Goal: Information Seeking & Learning: Find specific fact

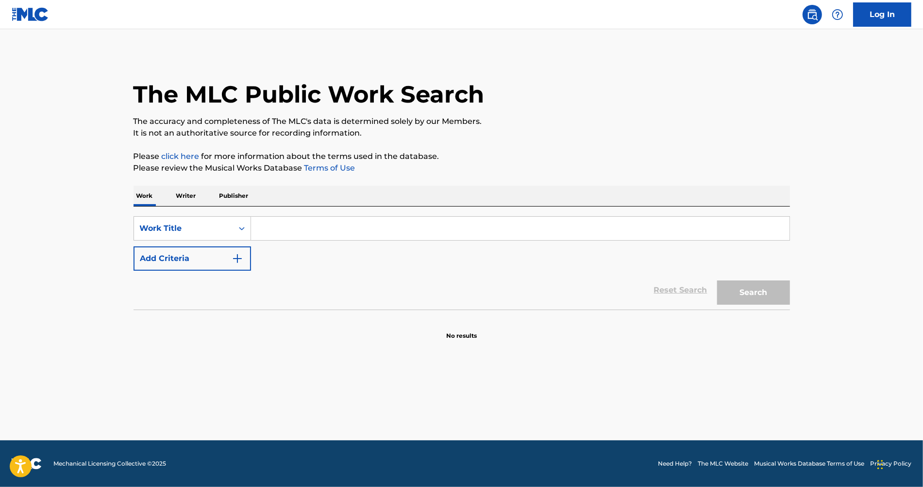
click at [285, 238] on input "Search Form" at bounding box center [520, 228] width 539 height 23
paste input "LIGHT ONE"
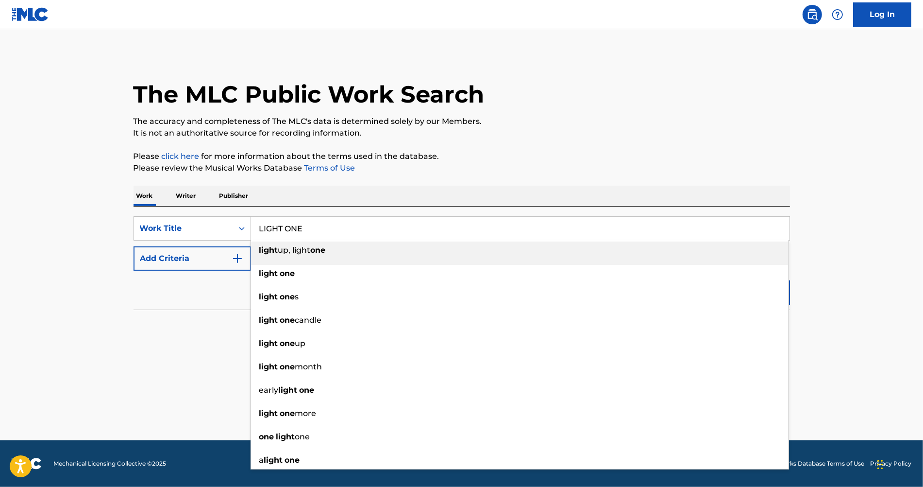
type input "LIGHT ONE"
click at [232, 258] on img "Search Form" at bounding box center [238, 259] width 12 height 12
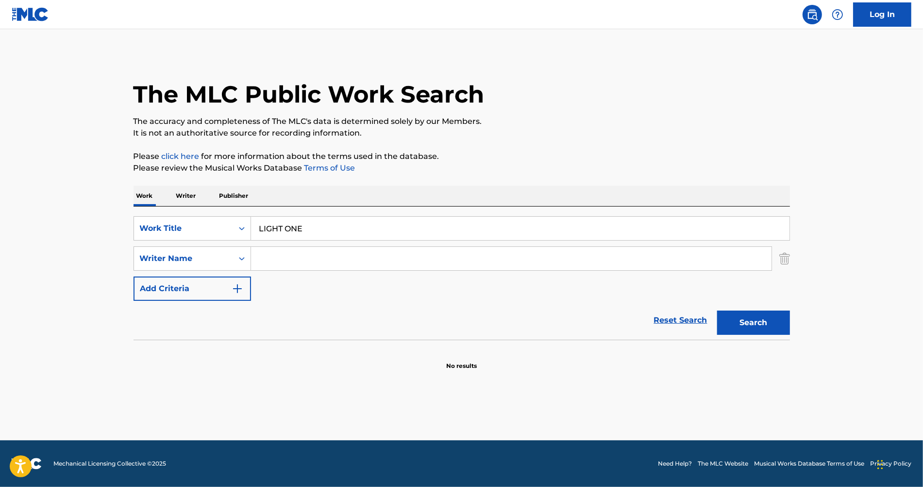
click at [307, 252] on input "Search Form" at bounding box center [511, 258] width 521 height 23
paste input "DONNELLEY"
type input "DONNELLEY"
click at [765, 313] on button "Search" at bounding box center [753, 322] width 73 height 24
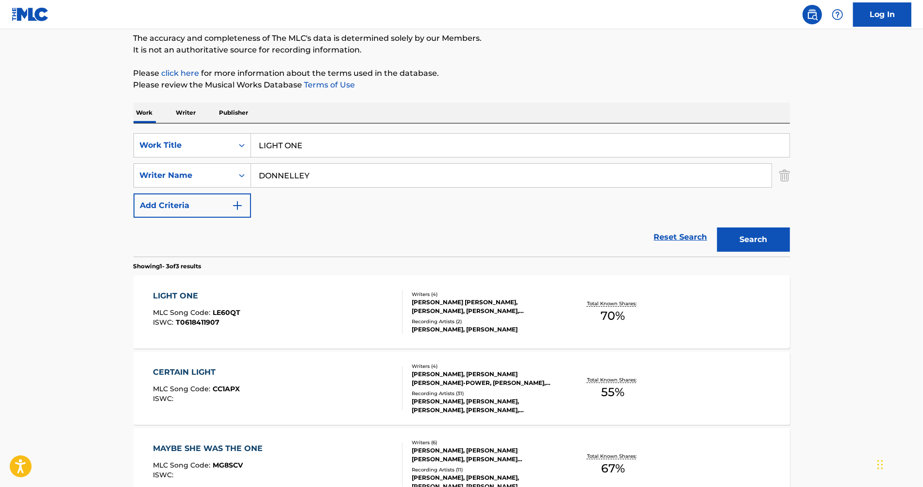
scroll to position [87, 0]
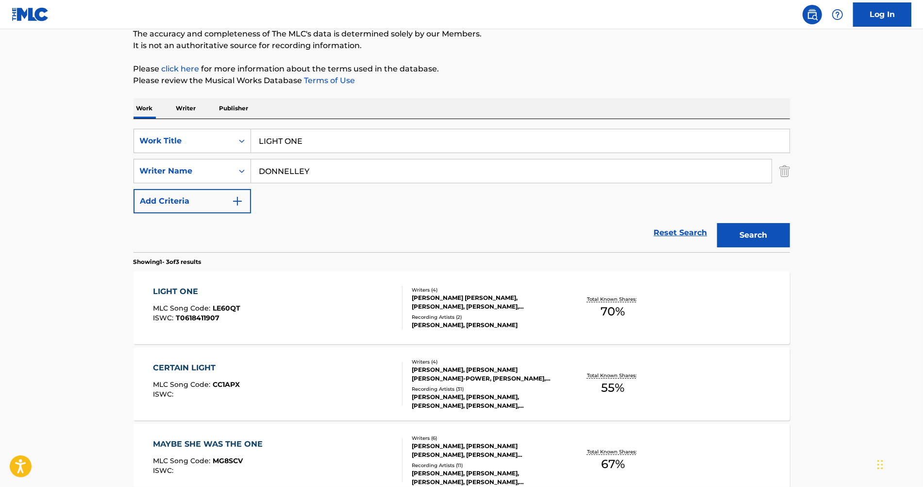
click at [384, 304] on div "LIGHT ONE MLC Song Code : LE60QT ISWC : T0618411907" at bounding box center [278, 308] width 250 height 44
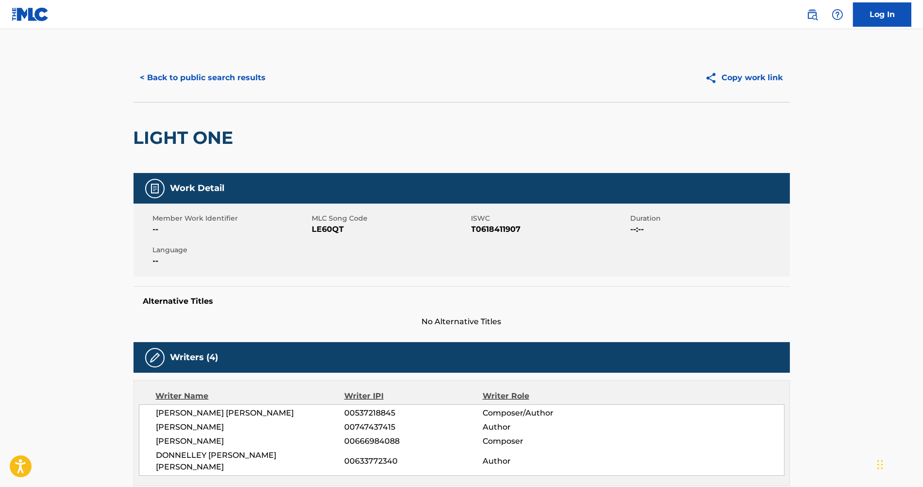
click at [240, 74] on button "< Back to public search results" at bounding box center [203, 78] width 139 height 24
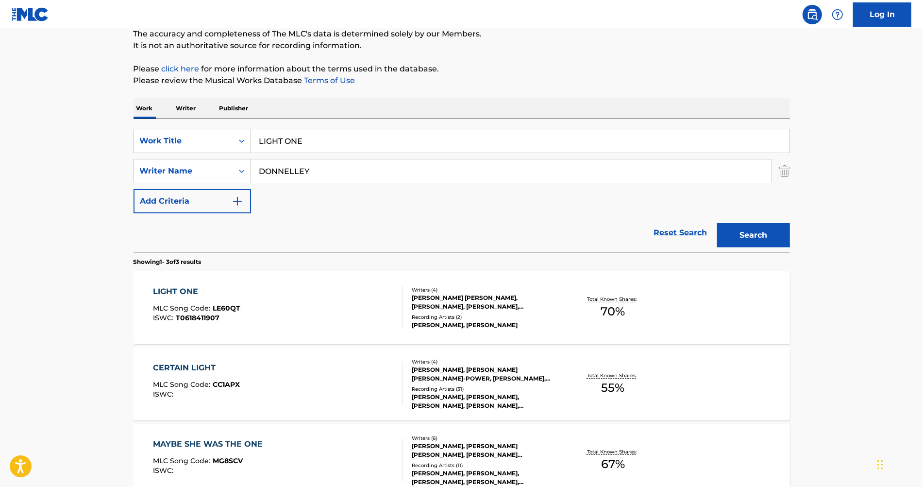
click at [298, 142] on input "LIGHT ONE" at bounding box center [520, 140] width 539 height 23
paste input "MMM NAH YEAH"
click at [298, 142] on input "light up, light one" at bounding box center [520, 140] width 539 height 23
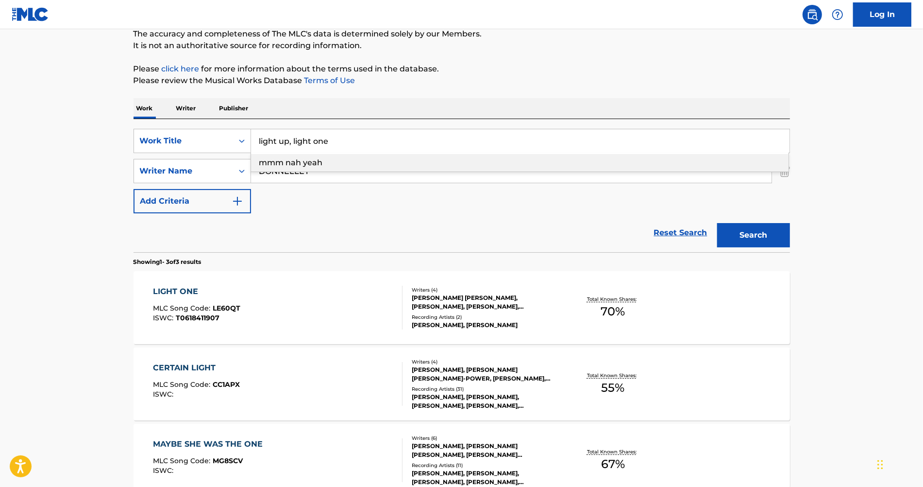
click at [298, 142] on input "light up, light one" at bounding box center [520, 140] width 539 height 23
paste input "MMM NAH YEAH"
type input "mmm nah yeah"
click at [310, 164] on strong "yeah" at bounding box center [314, 162] width 20 height 9
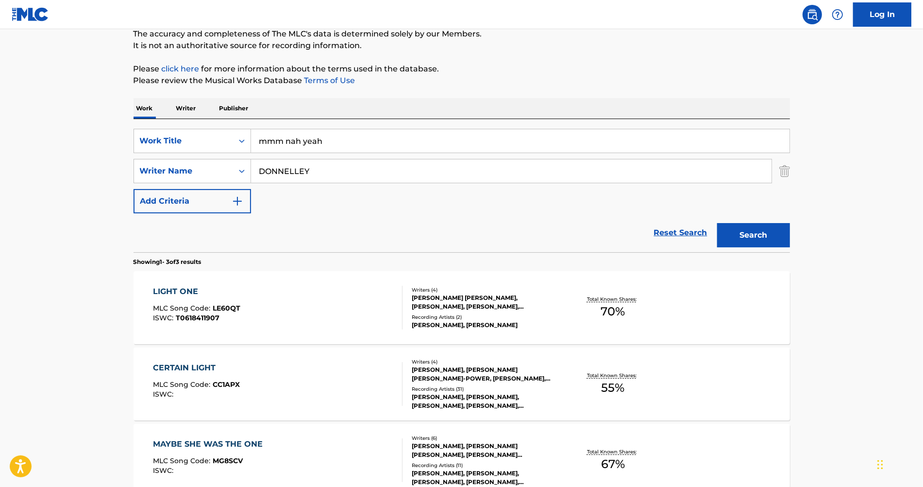
click at [721, 241] on button "Search" at bounding box center [753, 235] width 73 height 24
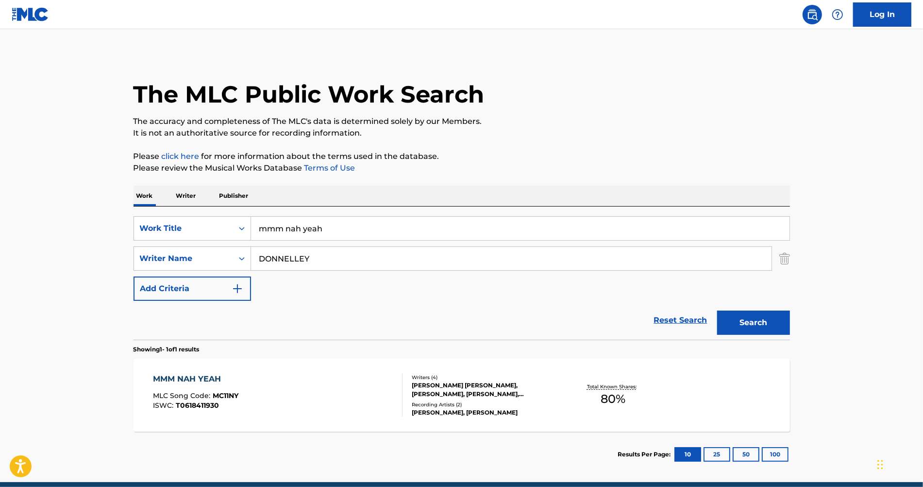
click at [348, 383] on div "MMM NAH YEAH MLC Song Code : MC11NY ISWC : T0618411930" at bounding box center [278, 395] width 250 height 44
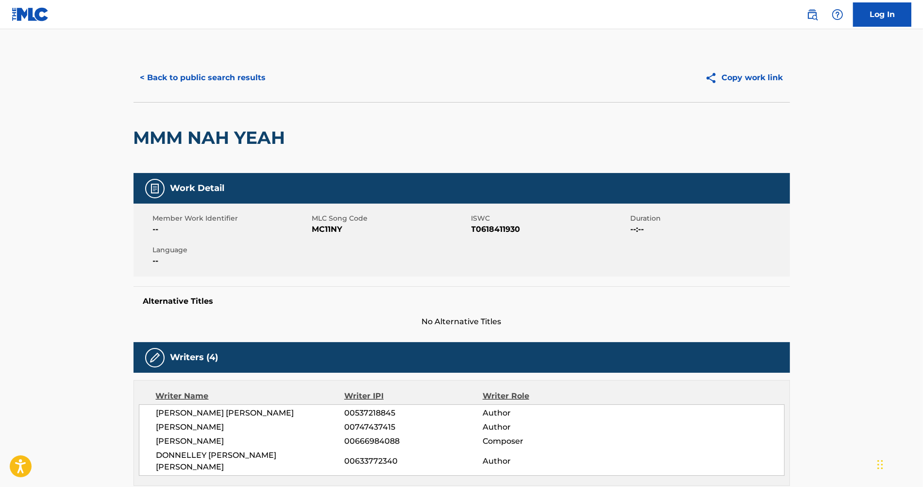
click at [235, 78] on button "< Back to public search results" at bounding box center [203, 78] width 139 height 24
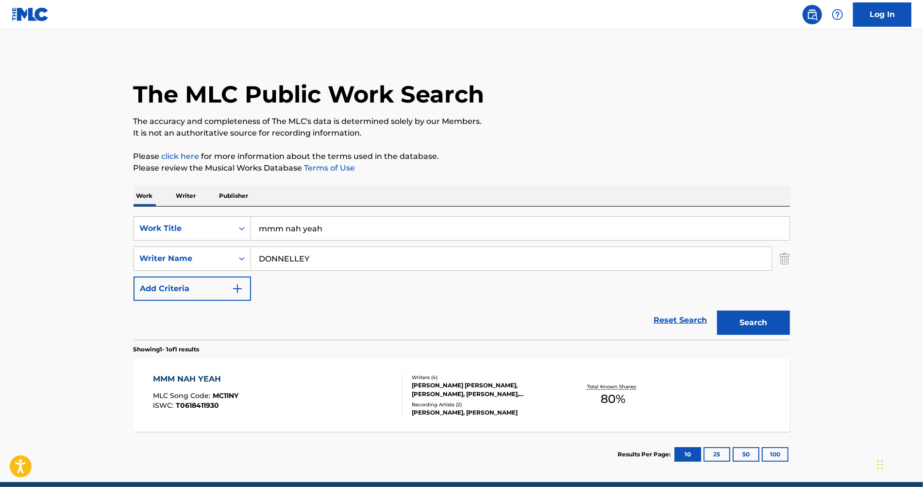
click at [318, 232] on input "mmm nah yeah" at bounding box center [520, 228] width 539 height 23
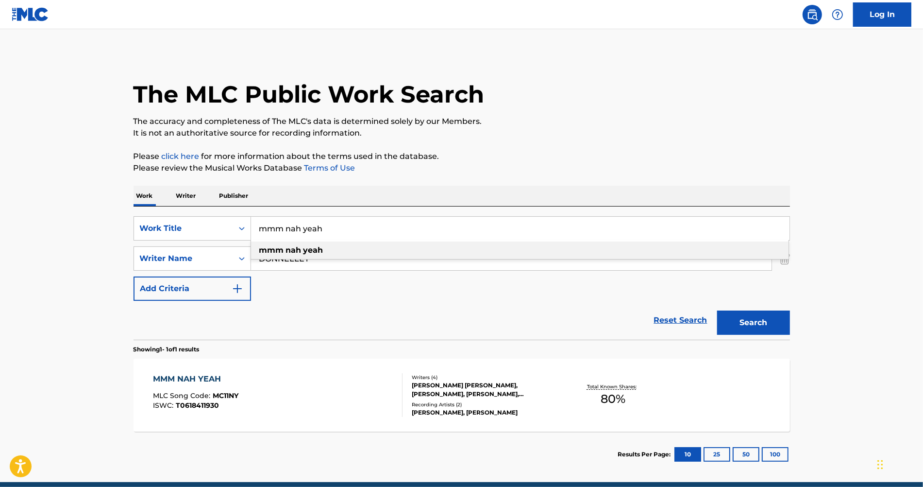
paste input "SAID & DONE"
type input "SAID & DONE"
click at [717, 310] on button "Search" at bounding box center [753, 322] width 73 height 24
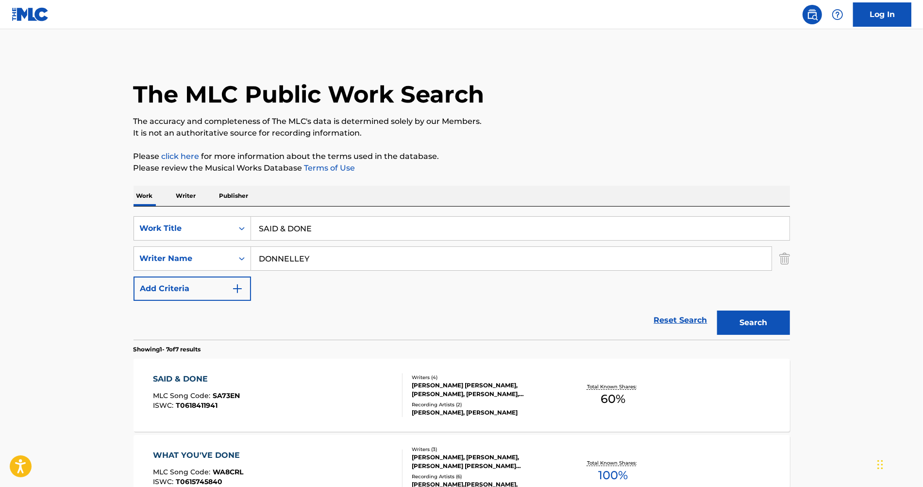
click at [311, 397] on div "SAID & DONE MLC Song Code : SA73EN ISWC : T0618411941" at bounding box center [278, 395] width 250 height 44
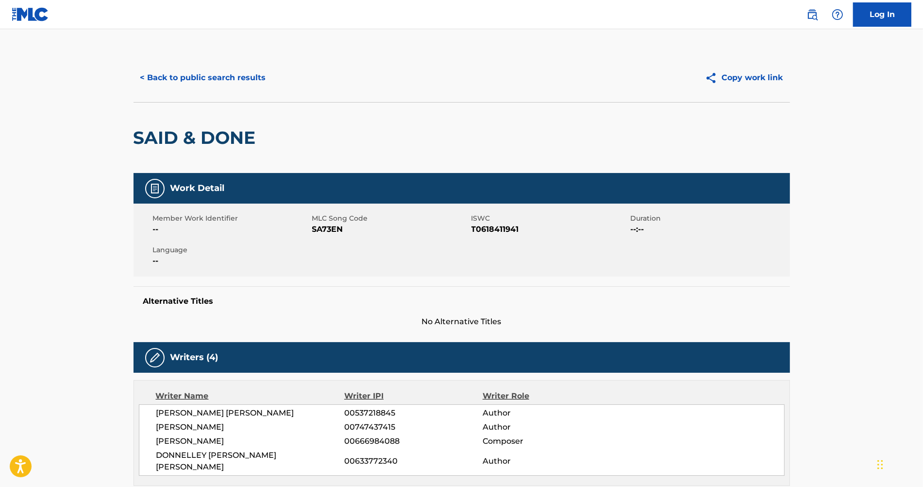
click at [196, 88] on button "< Back to public search results" at bounding box center [203, 78] width 139 height 24
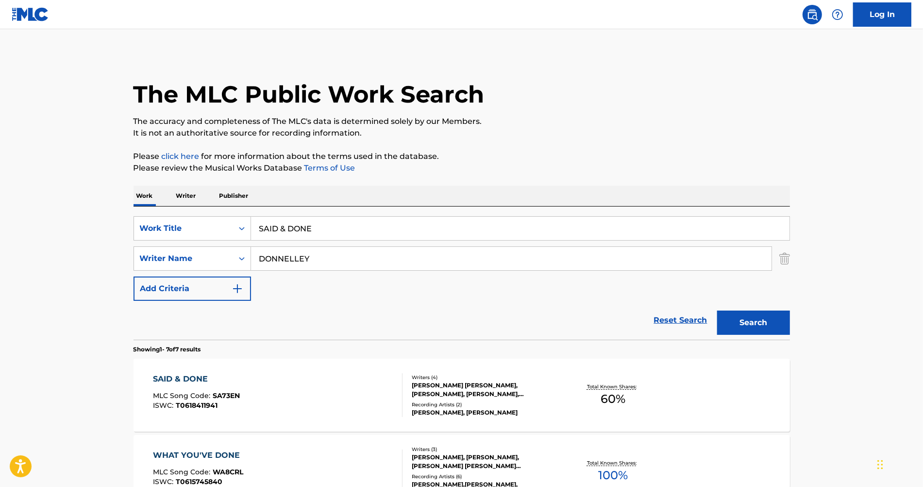
click at [297, 244] on div "SearchWithCriteria167ae2f7-8b1f-4aa6-b874-414177107907 Work Title SAID & DONE S…" at bounding box center [462, 258] width 657 height 84
click at [299, 229] on input "SAID & DONE" at bounding box center [520, 228] width 539 height 23
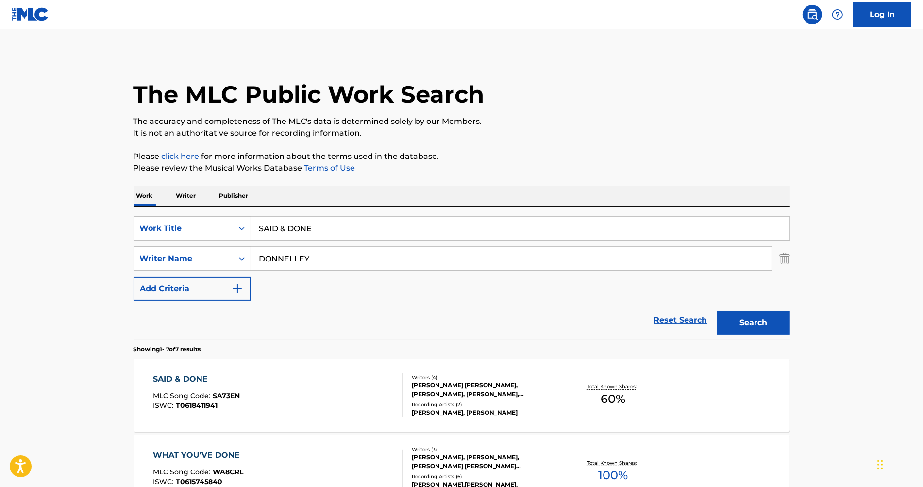
paste input "WHATEVER YOU LIKE PT.2"
type input "WHATEVER YOU LIKE PT.2"
click at [749, 336] on div "Search" at bounding box center [751, 320] width 78 height 39
click at [759, 326] on button "Search" at bounding box center [753, 322] width 73 height 24
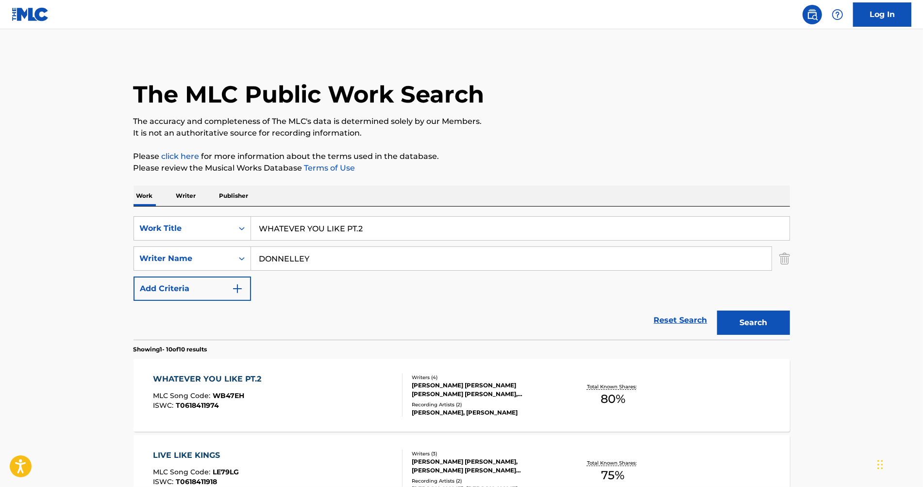
click at [281, 393] on div "WHATEVER YOU LIKE PT.2 MLC Song Code : WB47EH ISWC : T0618411974" at bounding box center [278, 395] width 250 height 44
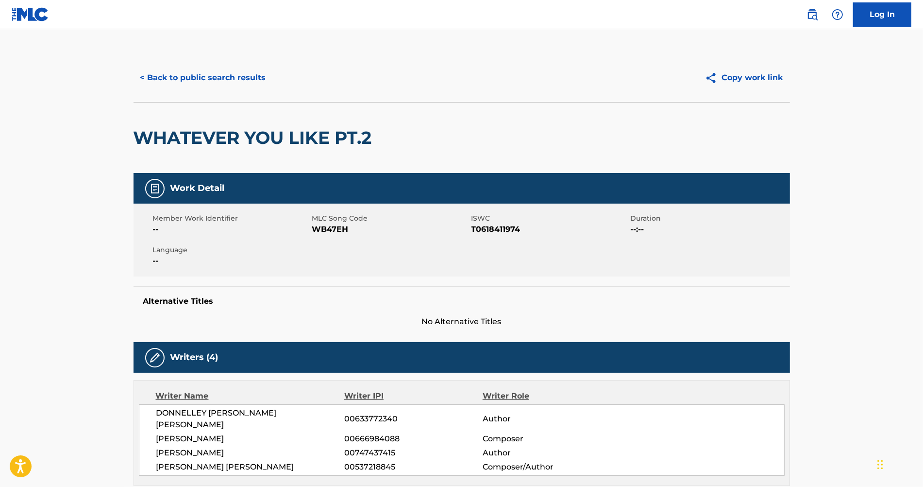
click at [332, 228] on span "WB47EH" at bounding box center [390, 229] width 157 height 12
copy span "WB47EH"
click at [258, 76] on button "< Back to public search results" at bounding box center [203, 78] width 139 height 24
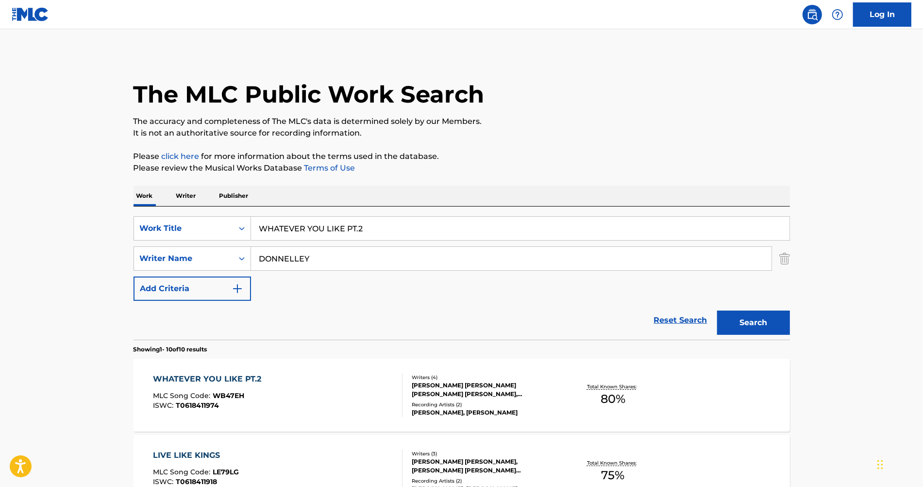
click at [297, 227] on input "WHATEVER YOU LIKE PT.2" at bounding box center [520, 228] width 539 height 23
paste input "SAID & DONE"
type input "SAID & DONE"
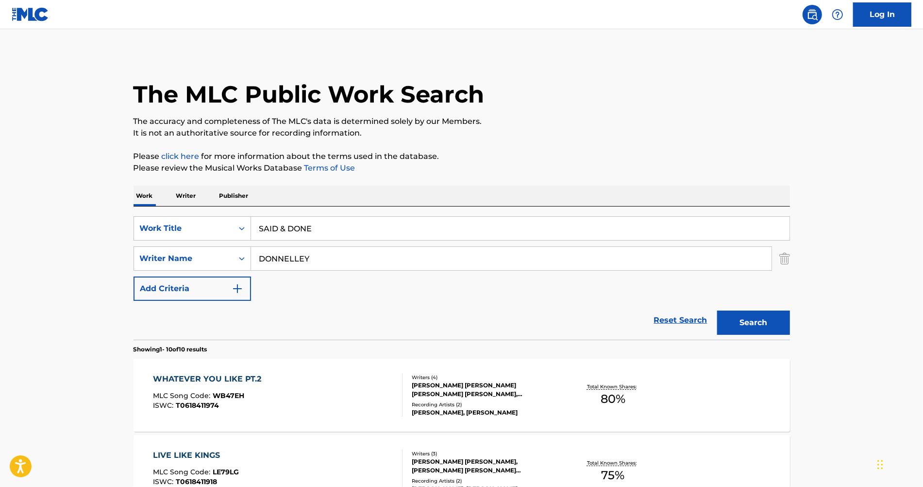
click at [717, 310] on button "Search" at bounding box center [753, 322] width 73 height 24
click at [292, 389] on div "SAID & DONE MLC Song Code : SA73EN ISWC : T0618411941" at bounding box center [278, 395] width 250 height 44
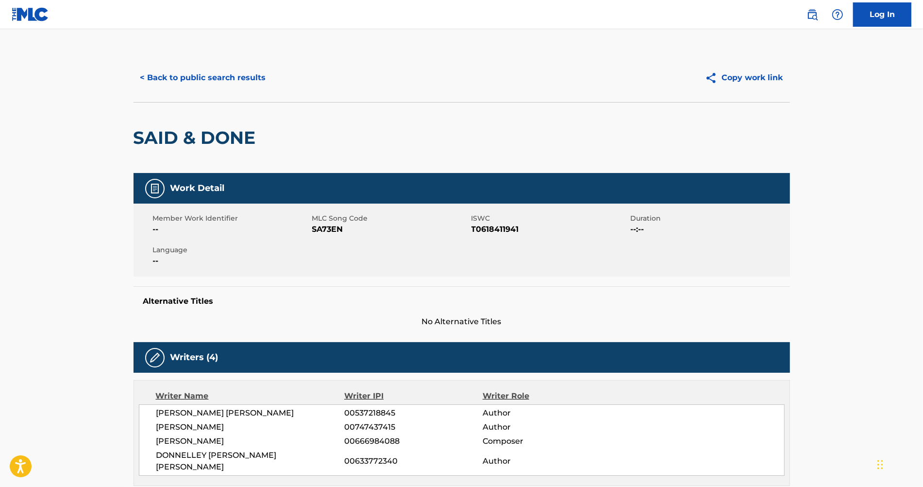
click at [336, 230] on span "SA73EN" at bounding box center [390, 229] width 157 height 12
copy span "SA73EN"
click at [214, 81] on button "< Back to public search results" at bounding box center [203, 78] width 139 height 24
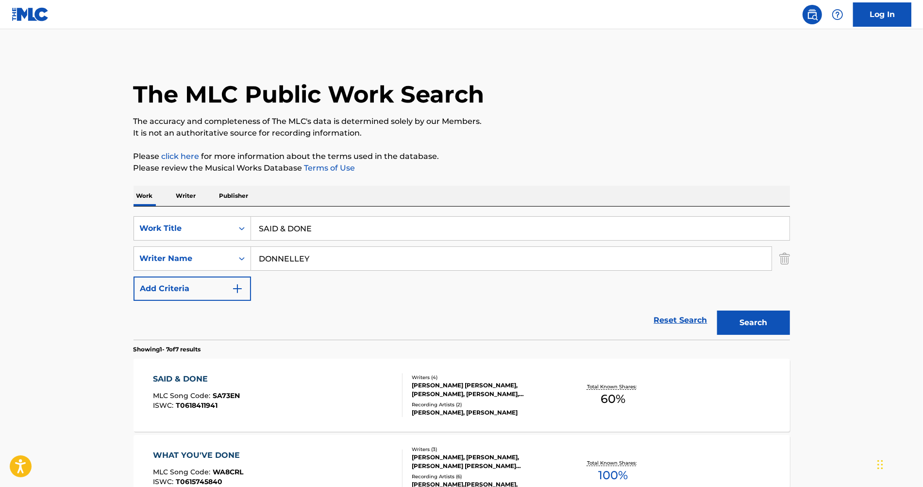
click at [336, 221] on input "SAID & DONE" at bounding box center [520, 228] width 539 height 23
paste input "MMM NAH YEAH"
type input "MMM NAH YEAH"
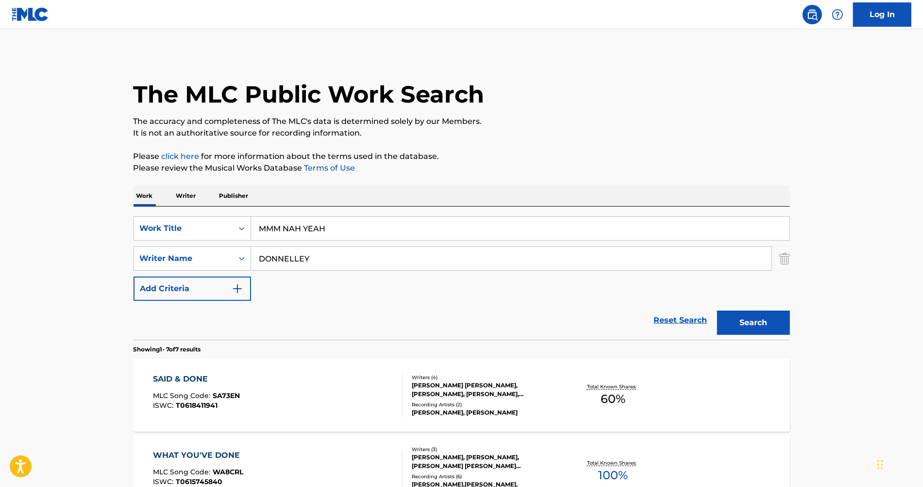
click at [717, 310] on button "Search" at bounding box center [753, 322] width 73 height 24
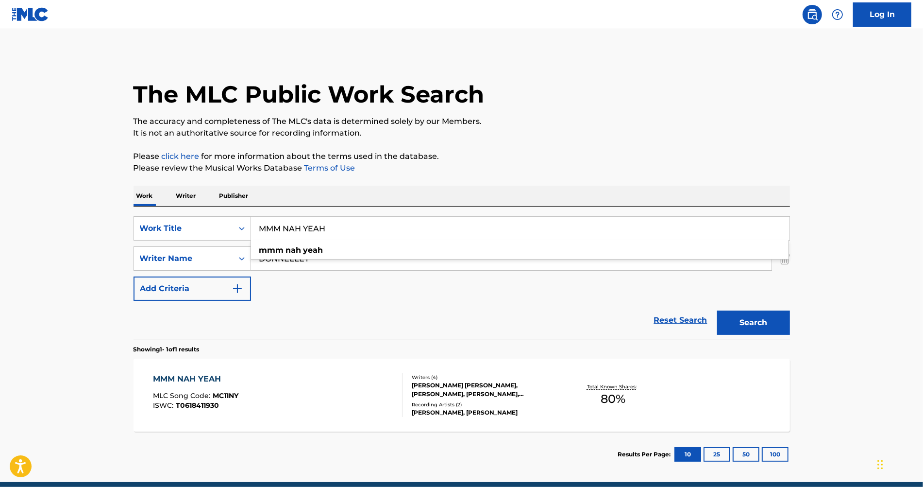
click at [302, 381] on div "MMM NAH YEAH MLC Song Code : MC11NY ISWC : T0618411930" at bounding box center [278, 395] width 250 height 44
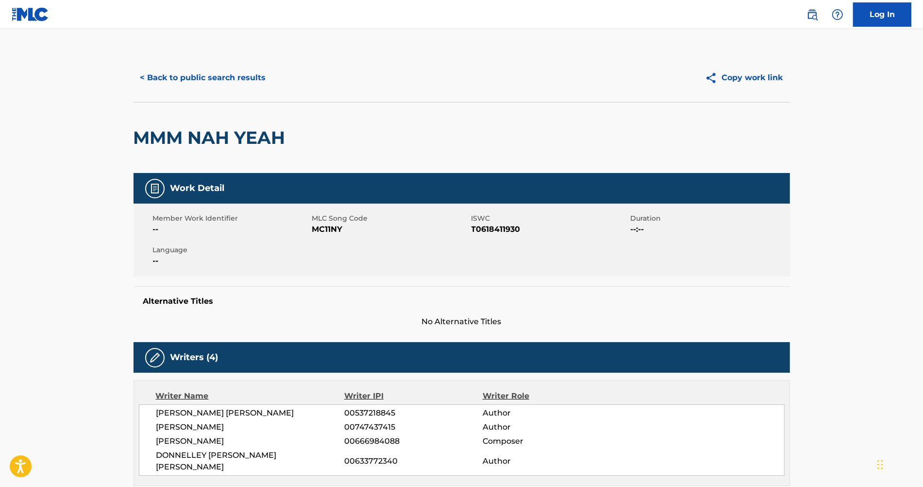
click at [338, 229] on span "MC11NY" at bounding box center [390, 229] width 157 height 12
copy span "MC11NY"
click at [220, 80] on button "< Back to public search results" at bounding box center [203, 78] width 139 height 24
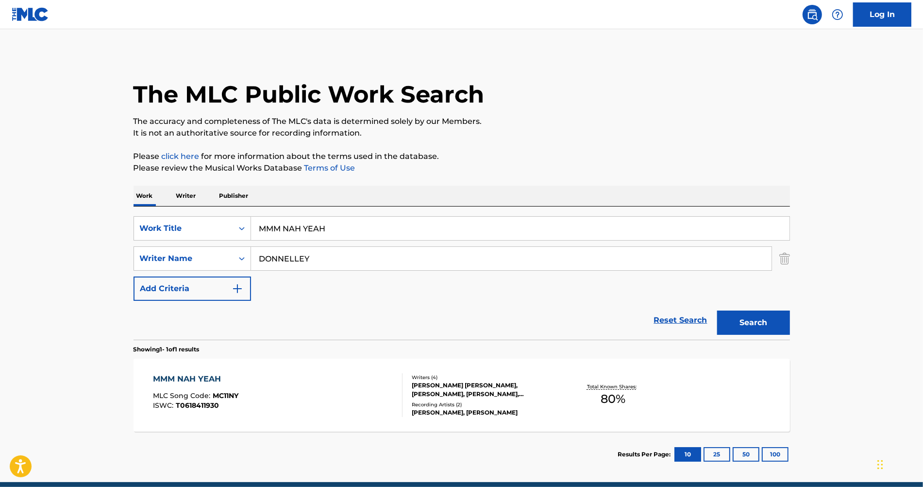
click at [321, 234] on input "MMM NAH YEAH" at bounding box center [520, 228] width 539 height 23
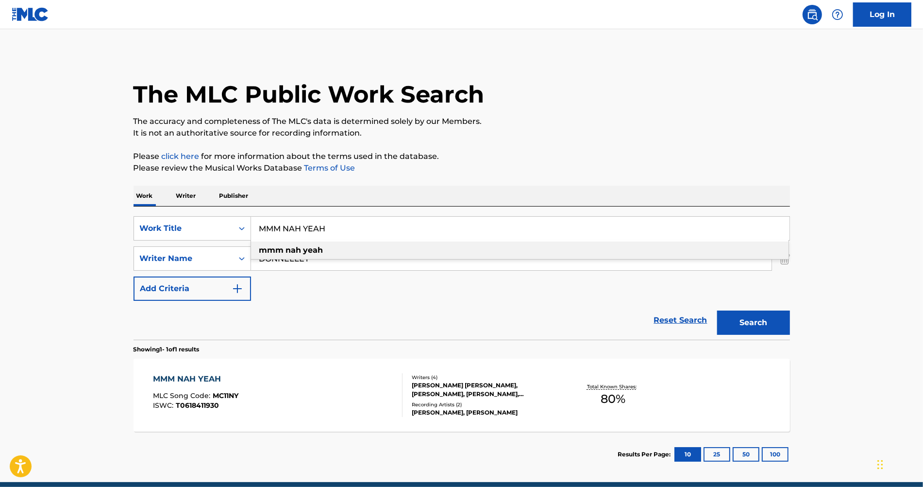
click at [321, 234] on input "MMM NAH YEAH" at bounding box center [520, 228] width 539 height 23
paste input "LIGHT ONE"
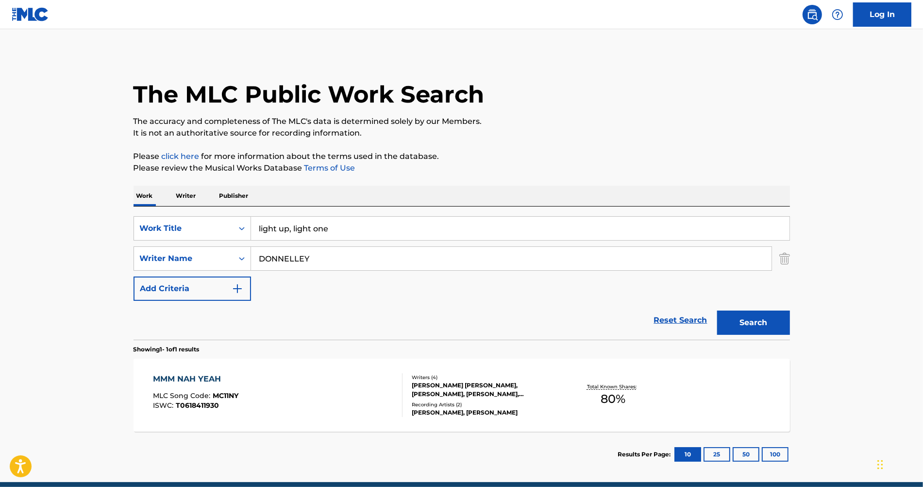
click at [321, 234] on input "light up, light one" at bounding box center [520, 228] width 539 height 23
paste input "LIGHT ONE"
click at [324, 226] on input "light up, light one" at bounding box center [520, 228] width 539 height 23
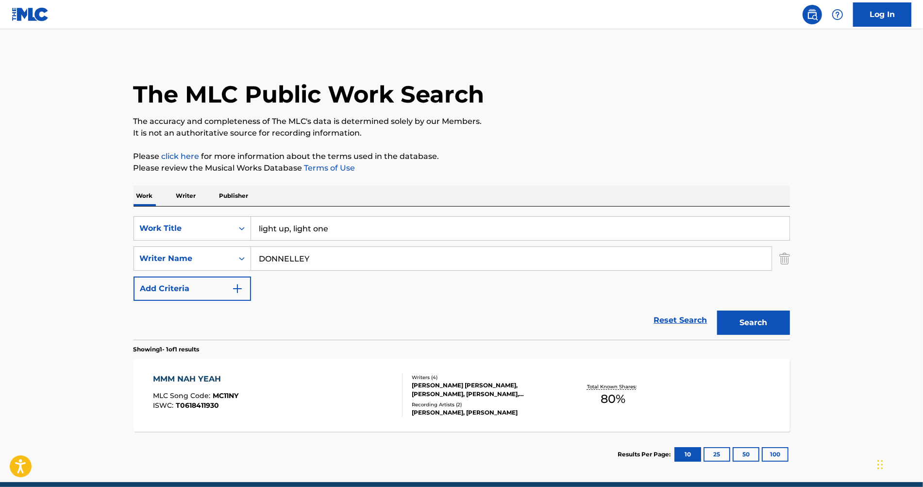
click at [324, 226] on input "light up, light one" at bounding box center [520, 228] width 539 height 23
paste input "LIGHT ONE"
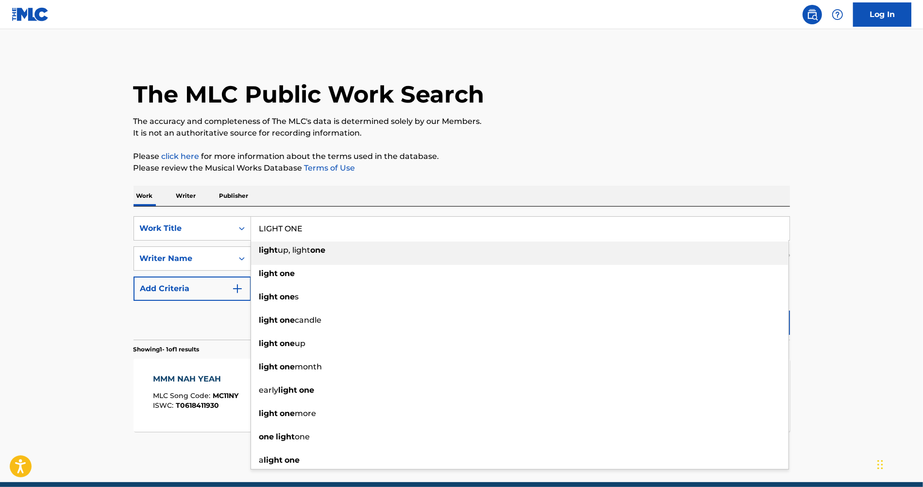
type input "LIGHT ONE"
click at [359, 197] on div "Work Writer Publisher" at bounding box center [462, 196] width 657 height 20
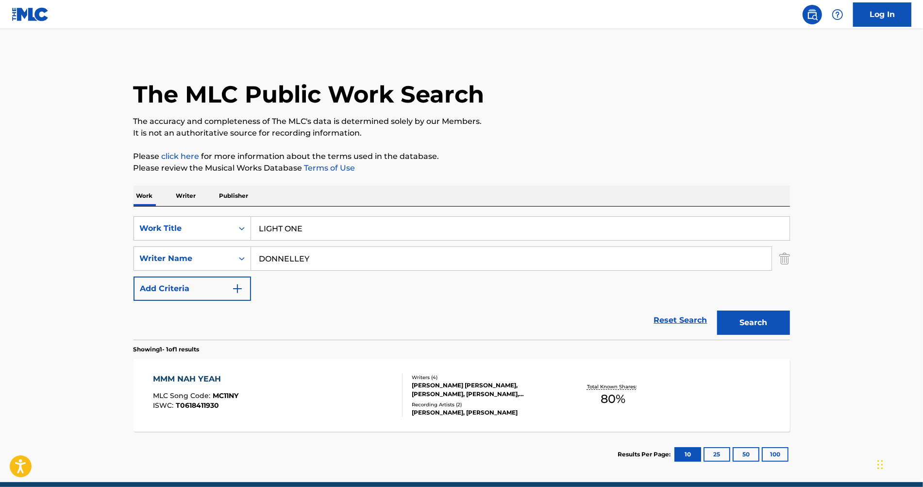
click at [754, 321] on button "Search" at bounding box center [753, 322] width 73 height 24
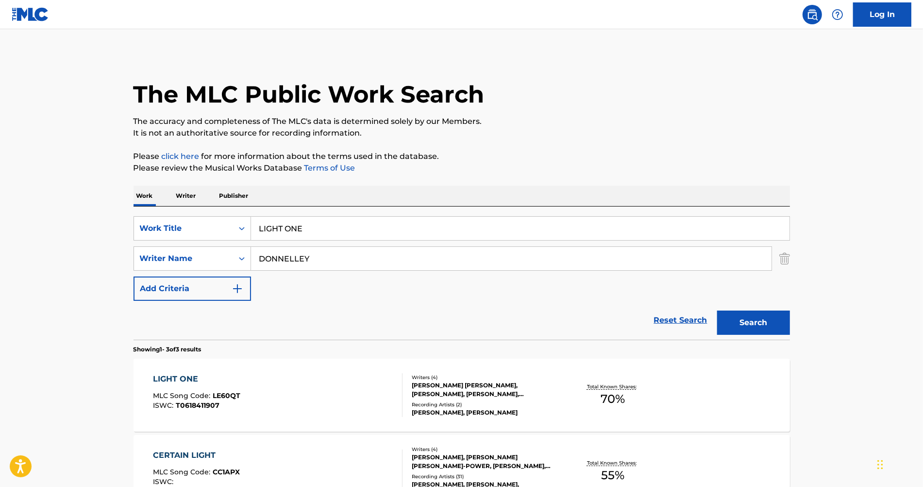
click at [379, 386] on div "LIGHT ONE MLC Song Code : LE60QT ISWC : T0618411907" at bounding box center [278, 395] width 250 height 44
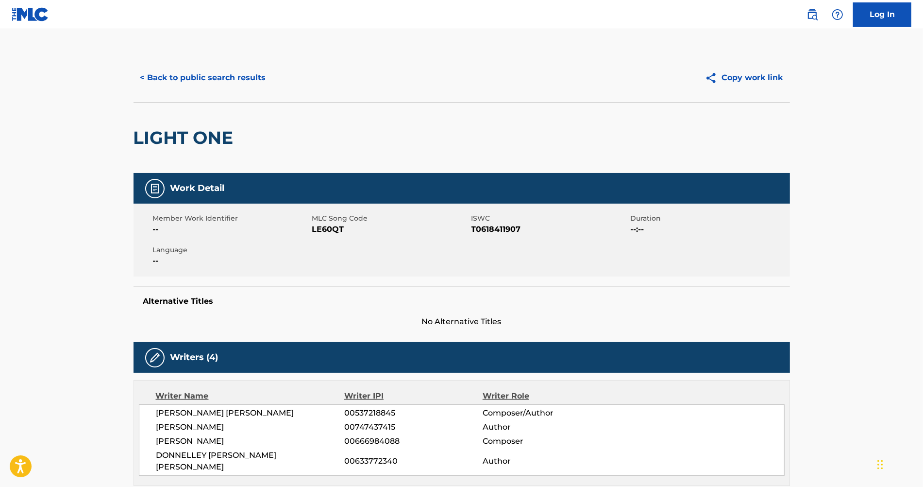
click at [324, 225] on span "LE60QT" at bounding box center [390, 229] width 157 height 12
copy span "LE60QT"
click at [198, 86] on button "< Back to public search results" at bounding box center [203, 78] width 139 height 24
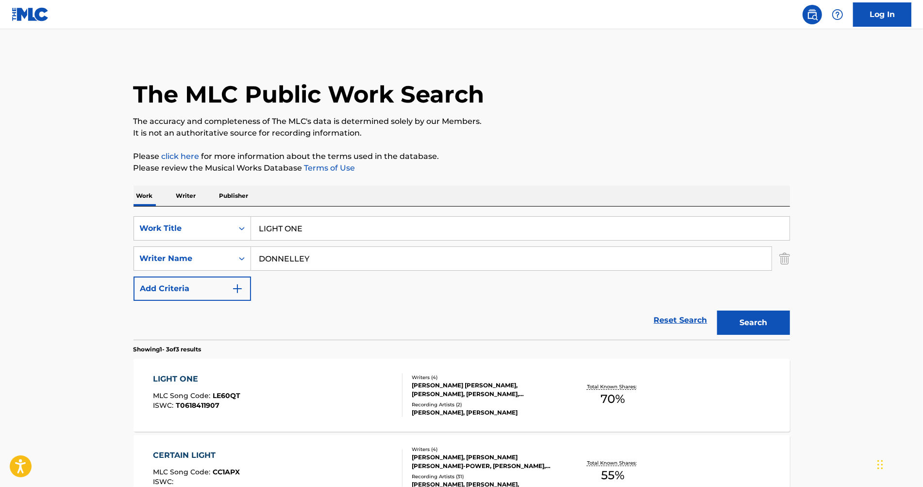
click at [296, 267] on input "DONNELLEY" at bounding box center [511, 258] width 521 height 23
paste input "LIU"
type input "LIU"
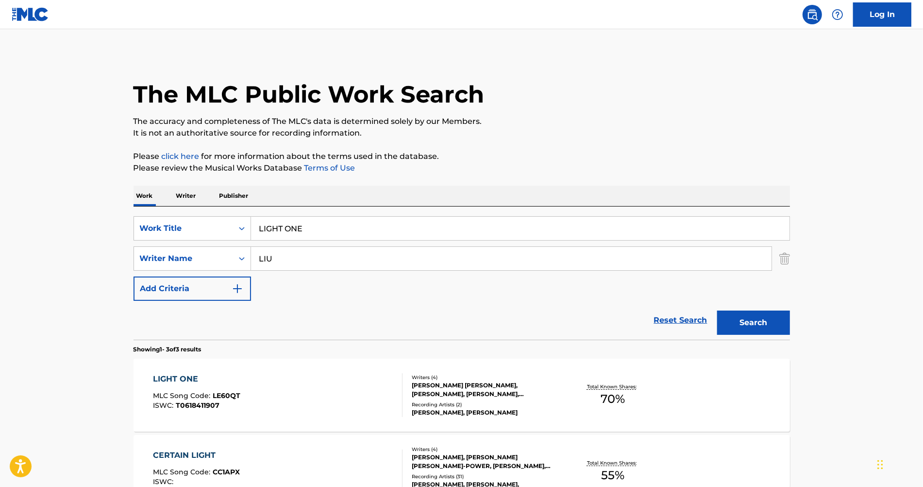
click at [288, 221] on input "LIGHT ONE" at bounding box center [520, 228] width 539 height 23
type input "she ready"
click at [743, 323] on button "Search" at bounding box center [753, 322] width 73 height 24
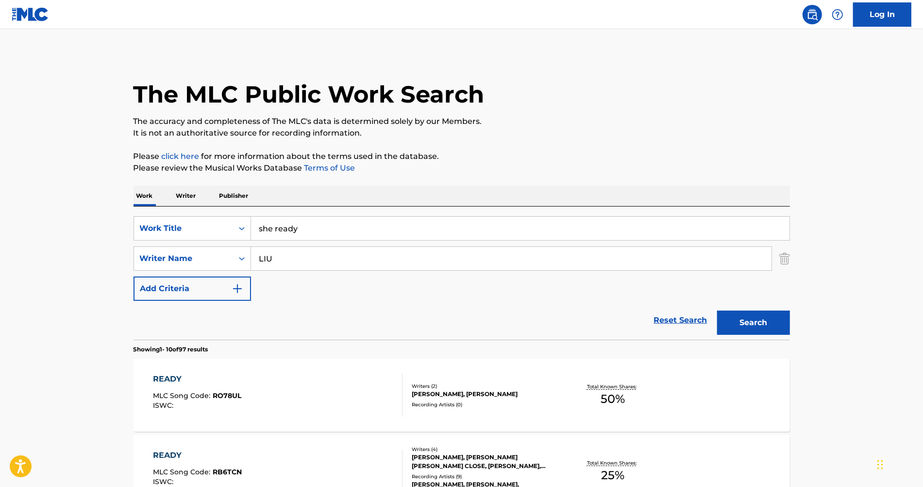
click at [255, 255] on input "LIU" at bounding box center [511, 258] width 521 height 23
type input "[PERSON_NAME]"
click at [717, 310] on button "Search" at bounding box center [753, 322] width 73 height 24
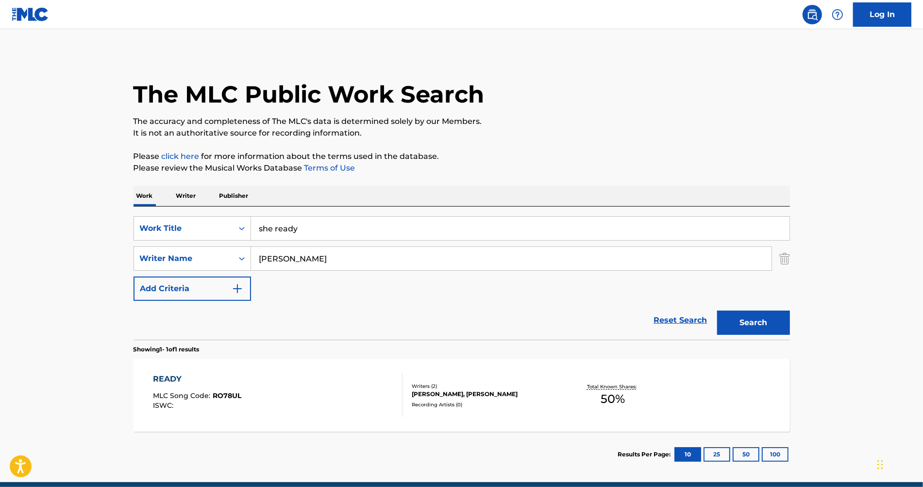
click at [256, 368] on div "READY MLC Song Code : RO78UL ISWC : Writers ( 2 ) [PERSON_NAME], [PERSON_NAME] …" at bounding box center [462, 394] width 657 height 73
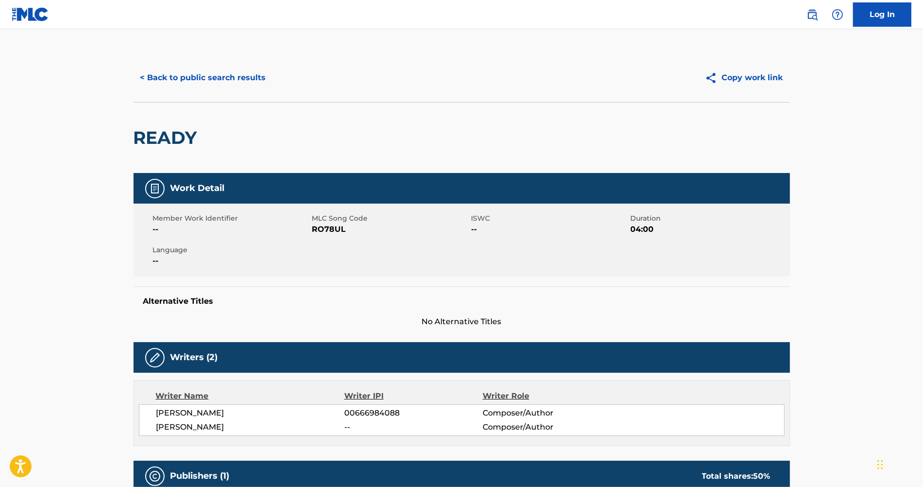
click at [252, 85] on button "< Back to public search results" at bounding box center [203, 78] width 139 height 24
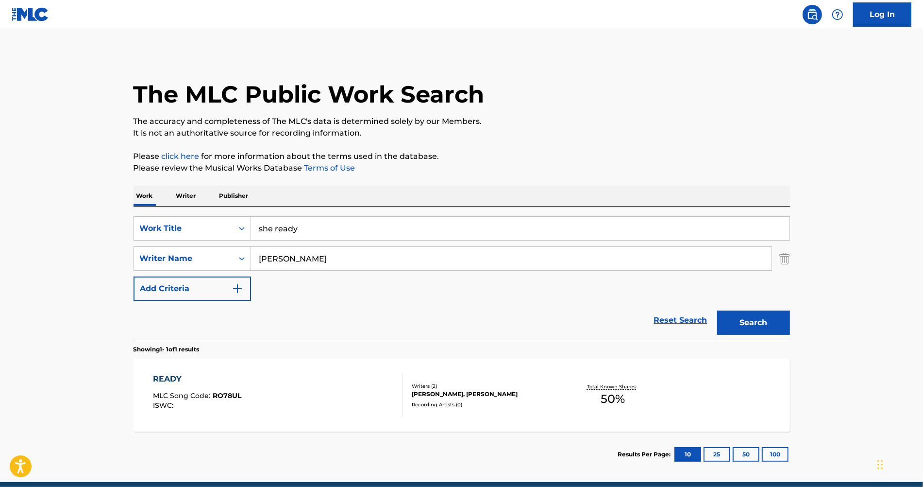
click at [301, 249] on input "[PERSON_NAME]" at bounding box center [511, 258] width 521 height 23
paste input "DONNELLEY"
type input "DONNELLEY"
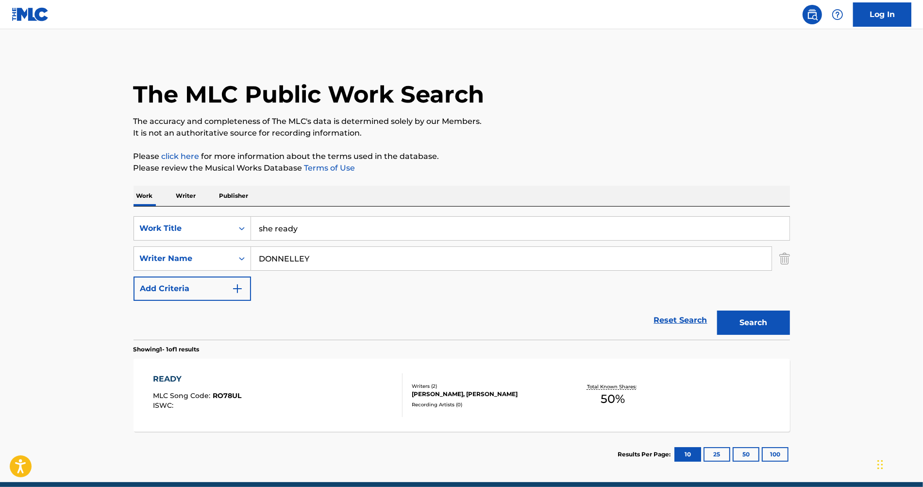
click at [777, 314] on button "Search" at bounding box center [753, 322] width 73 height 24
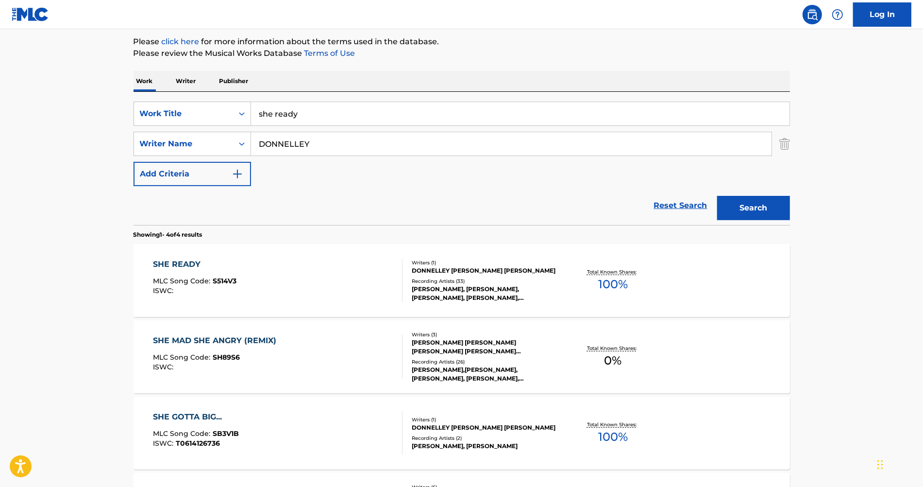
scroll to position [117, 0]
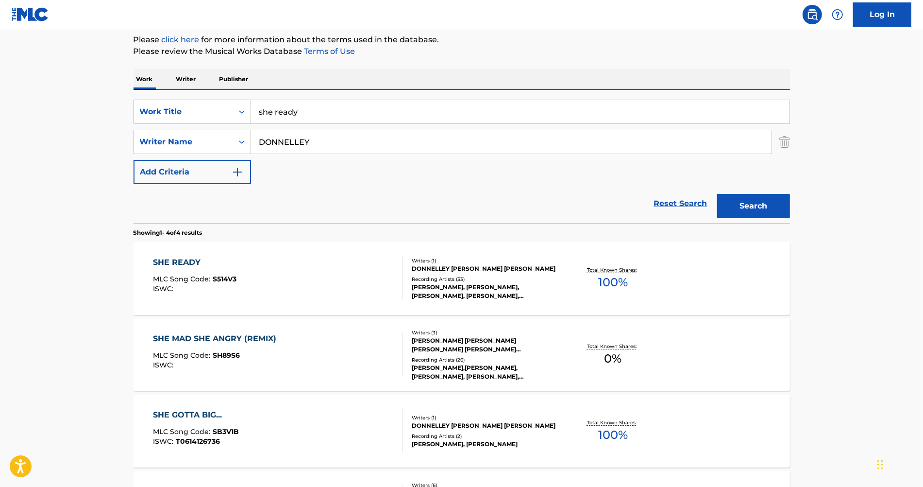
click at [346, 276] on div "SHE READY MLC Song Code : S514V3 ISWC :" at bounding box center [278, 278] width 250 height 44
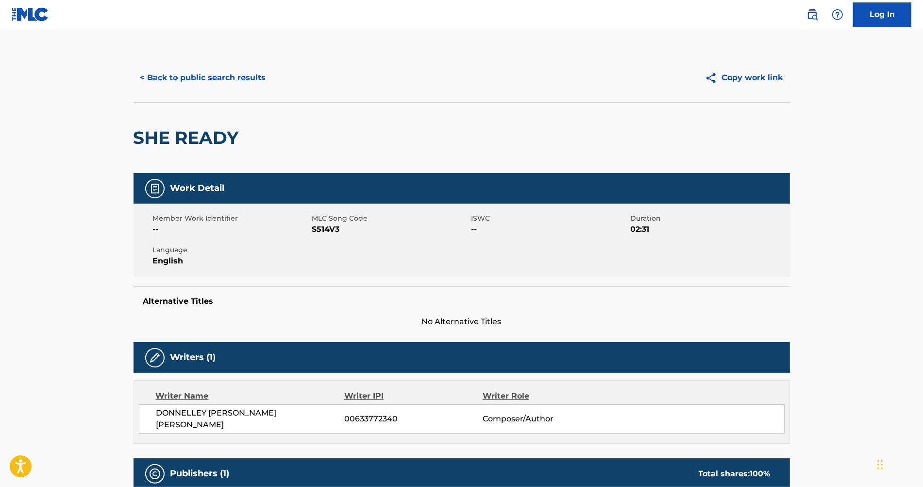
click at [229, 72] on button "< Back to public search results" at bounding box center [203, 78] width 139 height 24
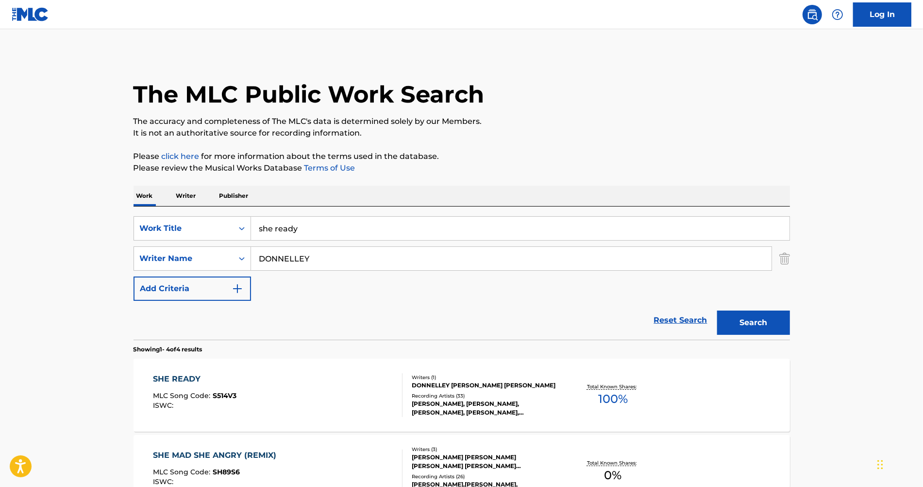
scroll to position [117, 0]
